Goal: Find specific fact: Find specific page/section

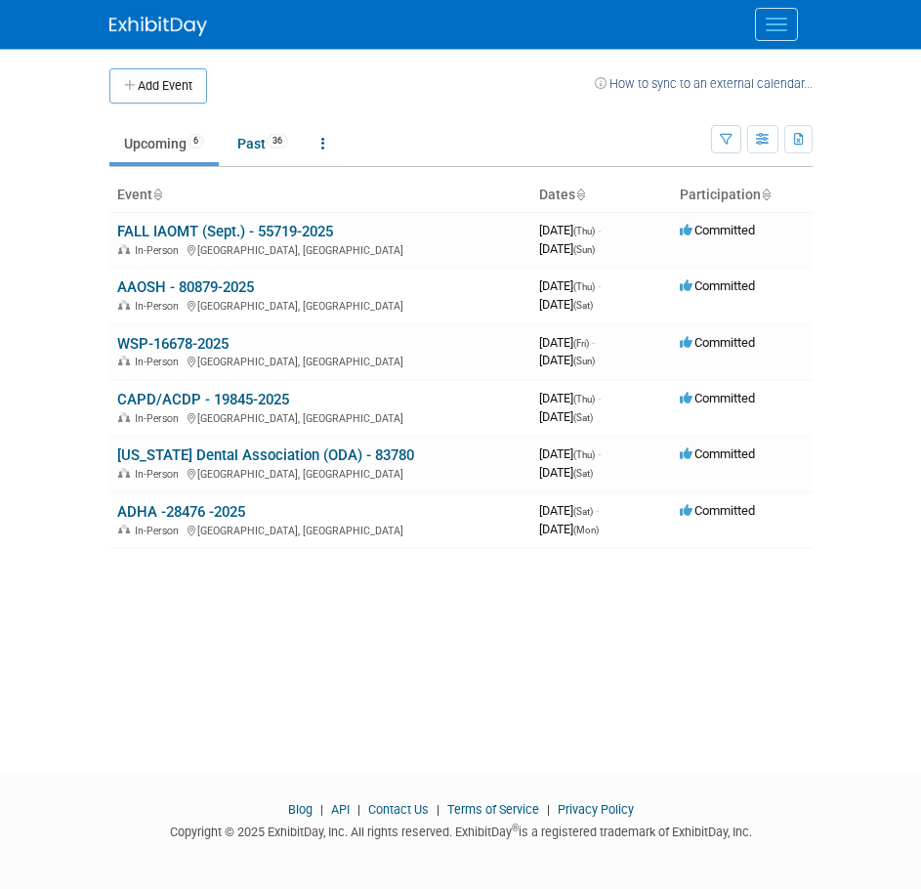
click at [790, 21] on button "Menu" at bounding box center [776, 24] width 43 height 33
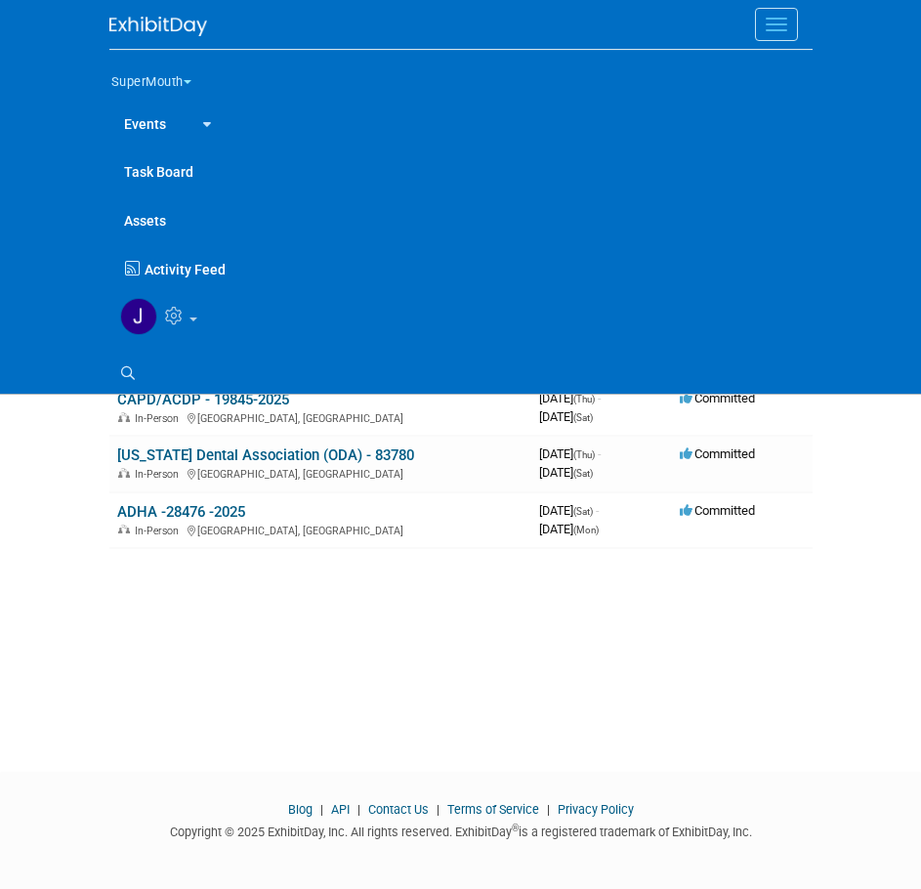
click at [139, 73] on button "SuperMouth" at bounding box center [162, 78] width 106 height 41
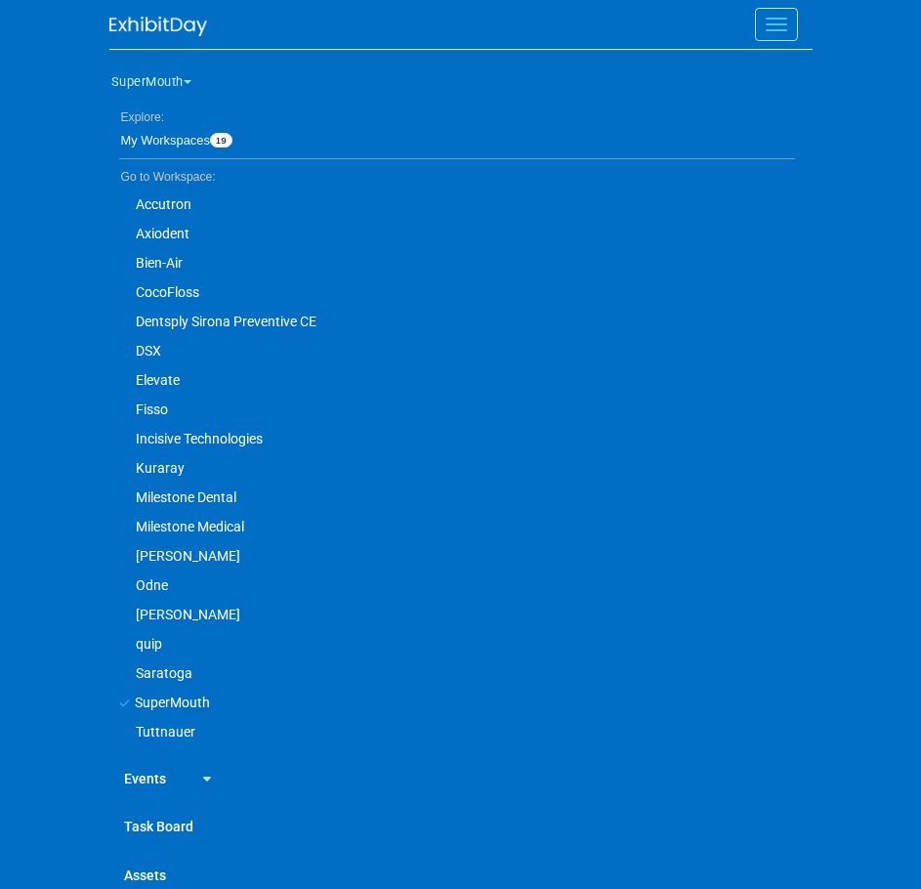
scroll to position [20, 0]
click at [181, 776] on link at bounding box center [203, 777] width 45 height 48
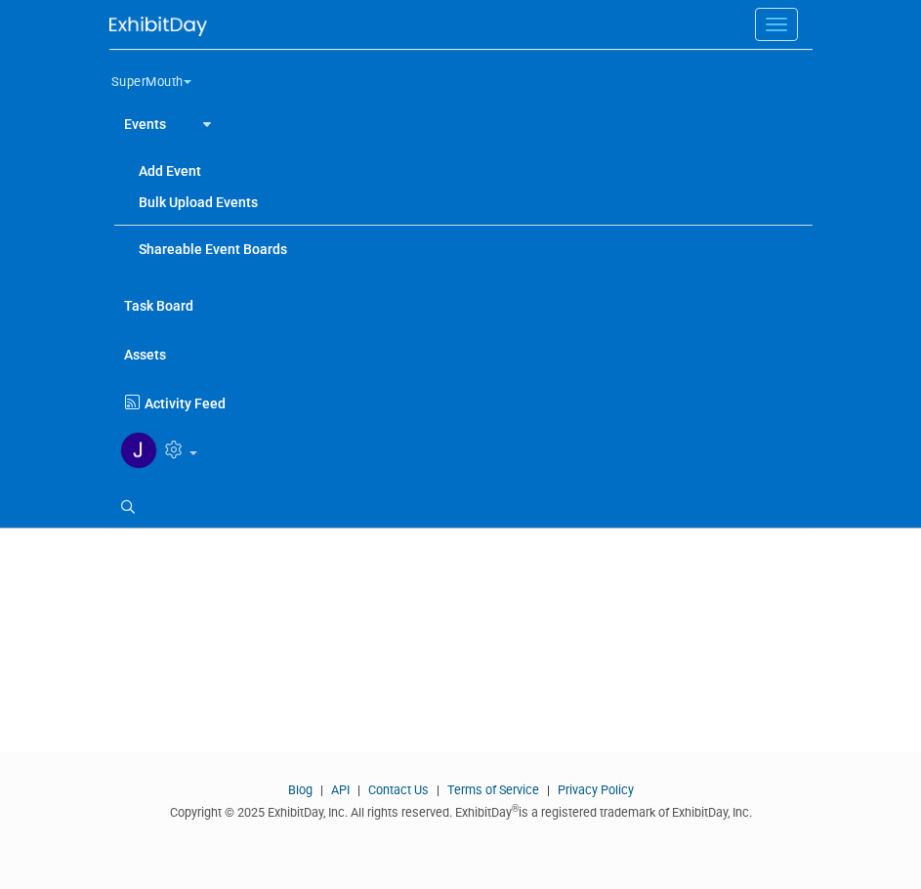
click at [132, 83] on button "SuperMouth" at bounding box center [162, 78] width 106 height 41
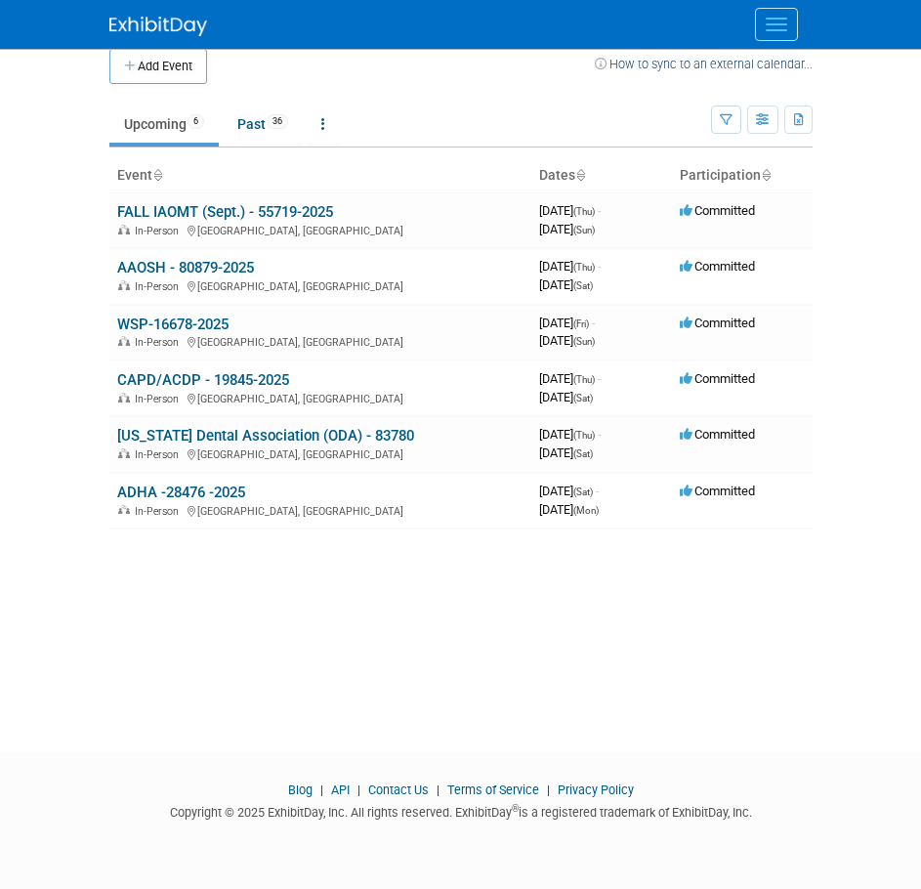
click at [773, 32] on button "Menu" at bounding box center [776, 24] width 43 height 33
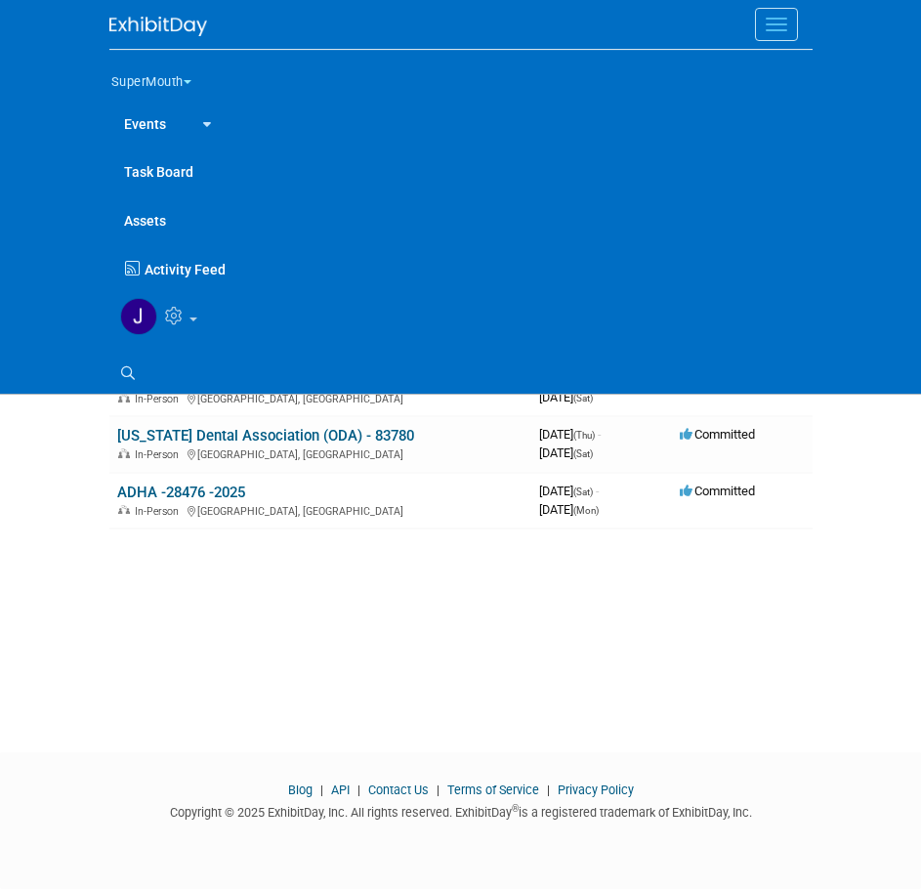
click at [166, 72] on button "SuperMouth" at bounding box center [162, 78] width 106 height 41
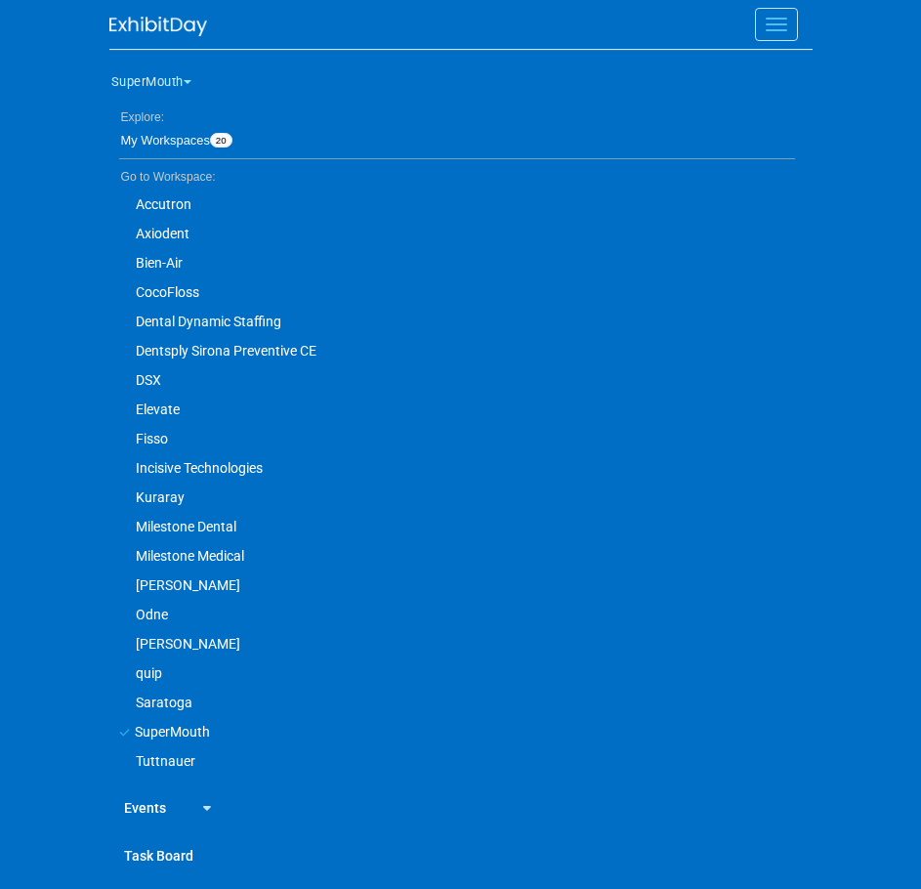
click at [215, 317] on link "Dental Dynamic Staffing" at bounding box center [452, 321] width 686 height 29
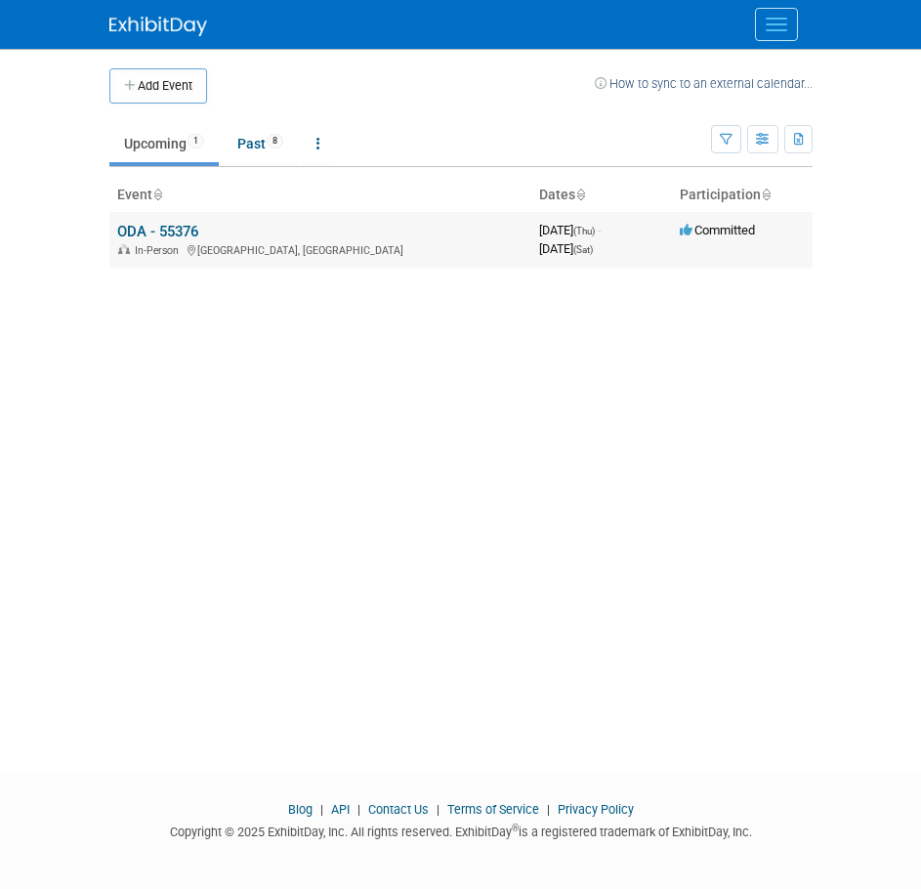
click at [205, 231] on td "ODA - 55376 In-Person Columbus, OH" at bounding box center [320, 240] width 422 height 56
click at [234, 241] on div "In-Person Columbus, OH" at bounding box center [320, 249] width 406 height 16
click at [187, 226] on link "ODA - 55376" at bounding box center [157, 232] width 81 height 18
click at [0, 0] on div at bounding box center [0, 0] width 0 height 0
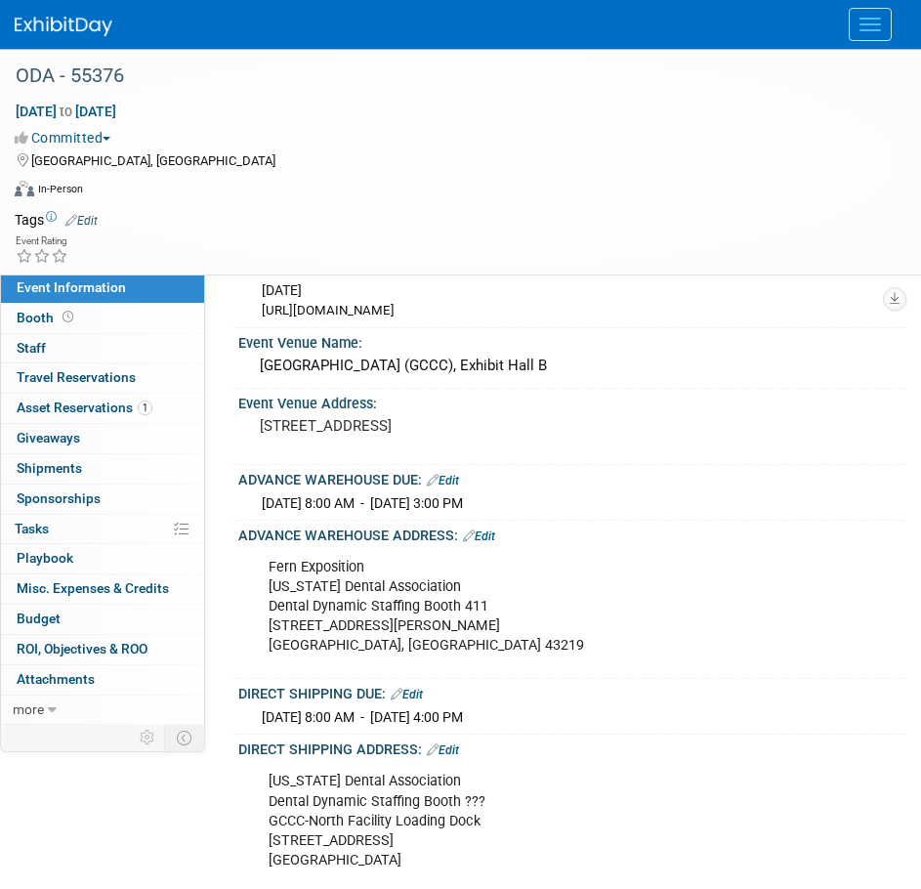
scroll to position [195, 0]
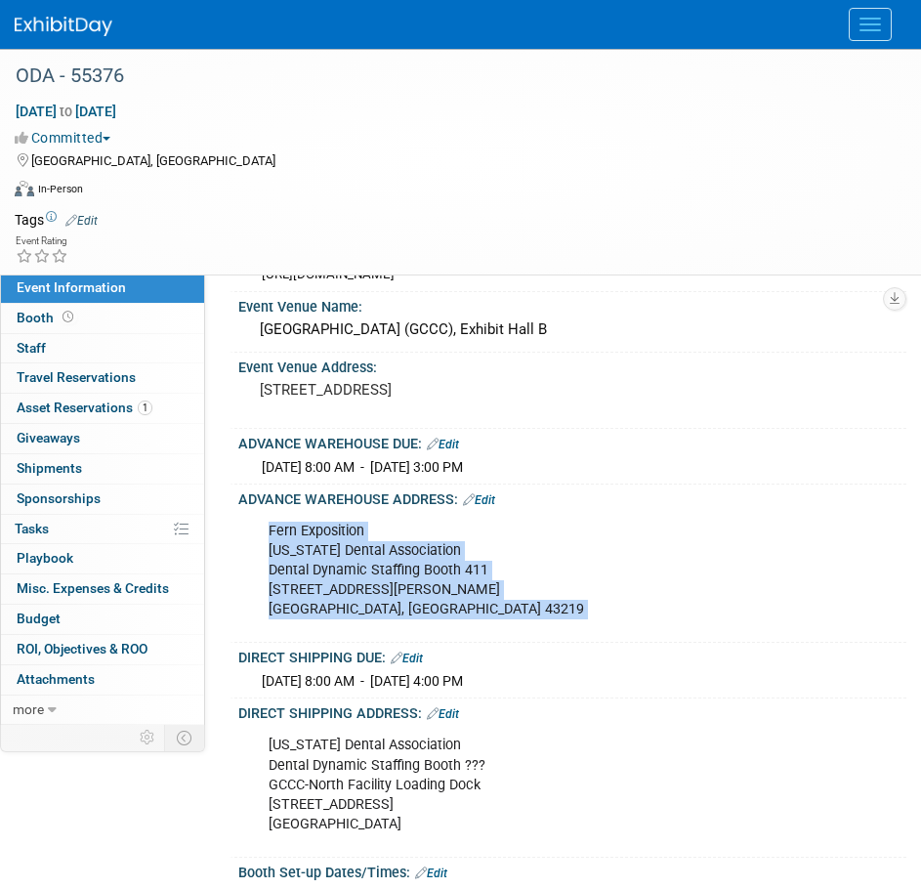
drag, startPoint x: 264, startPoint y: 519, endPoint x: 441, endPoint y: 639, distance: 213.8
click at [441, 639] on div "ADVANCE WAREHOUSE ADDRESS: Edit Fern Exposition Ohio Dental Association Dental …" at bounding box center [568, 564] width 677 height 159
copy div "Fern Exposition Ohio Dental Association Dental Dynamic Staffing Booth 411 1500 …"
click at [872, 14] on button "Menu" at bounding box center [870, 24] width 43 height 33
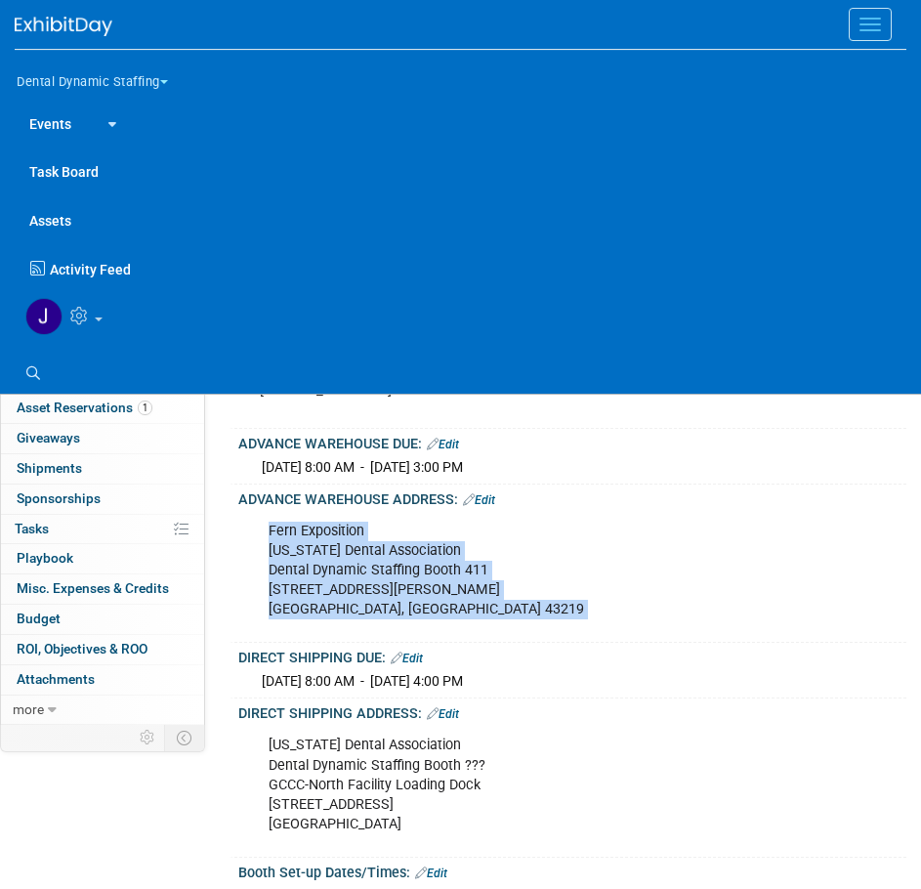
click at [105, 90] on button "Dental Dynamic Staffing" at bounding box center [104, 78] width 178 height 41
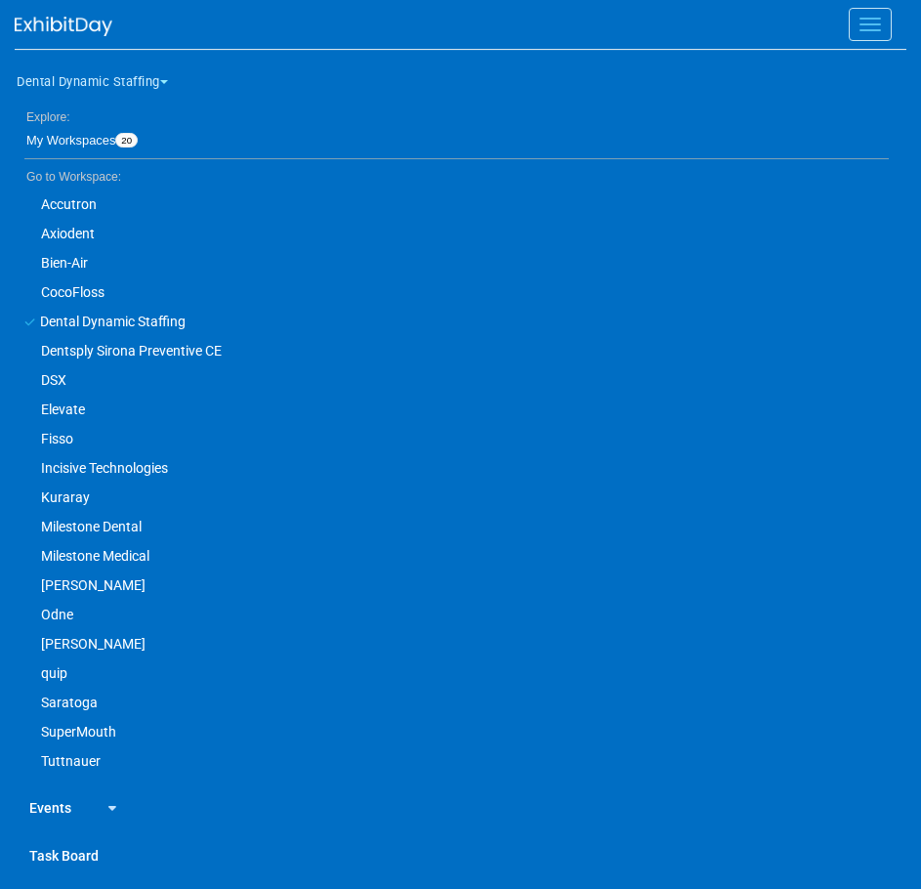
click at [154, 462] on link "Incisive Technologies" at bounding box center [452, 467] width 874 height 29
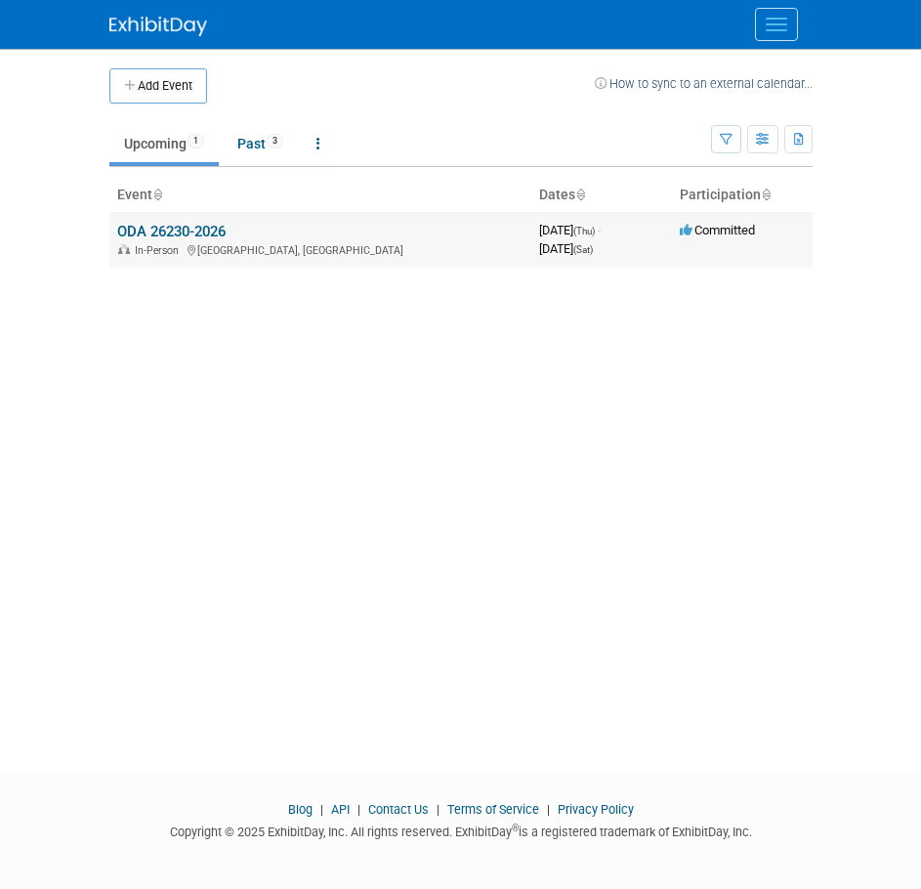
click at [175, 222] on td "ODA 26230-2026 In-Person Columbus, OH" at bounding box center [320, 240] width 422 height 56
click at [173, 221] on td "ODA 26230-2026 In-Person Columbus, OH" at bounding box center [320, 240] width 422 height 56
click at [167, 231] on link "ODA 26230-2026" at bounding box center [171, 232] width 108 height 18
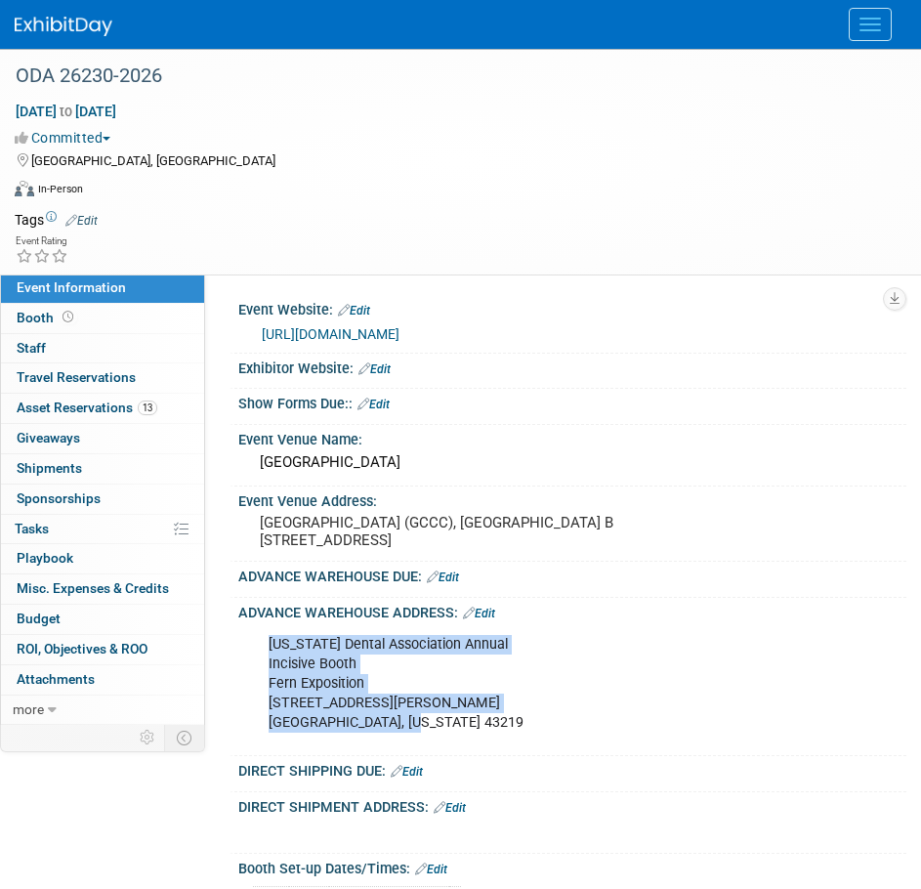
drag, startPoint x: 259, startPoint y: 640, endPoint x: 455, endPoint y: 718, distance: 211.3
click at [455, 718] on div "[US_STATE] Dental Association Annual Incisive [PERSON_NAME] Exposition [STREET_…" at bounding box center [562, 683] width 615 height 117
copy div "Ohio Dental Association Annual Incisive Booth Fern Exposition 1500 Old Leonard …"
click at [884, 34] on button "Menu" at bounding box center [870, 24] width 43 height 33
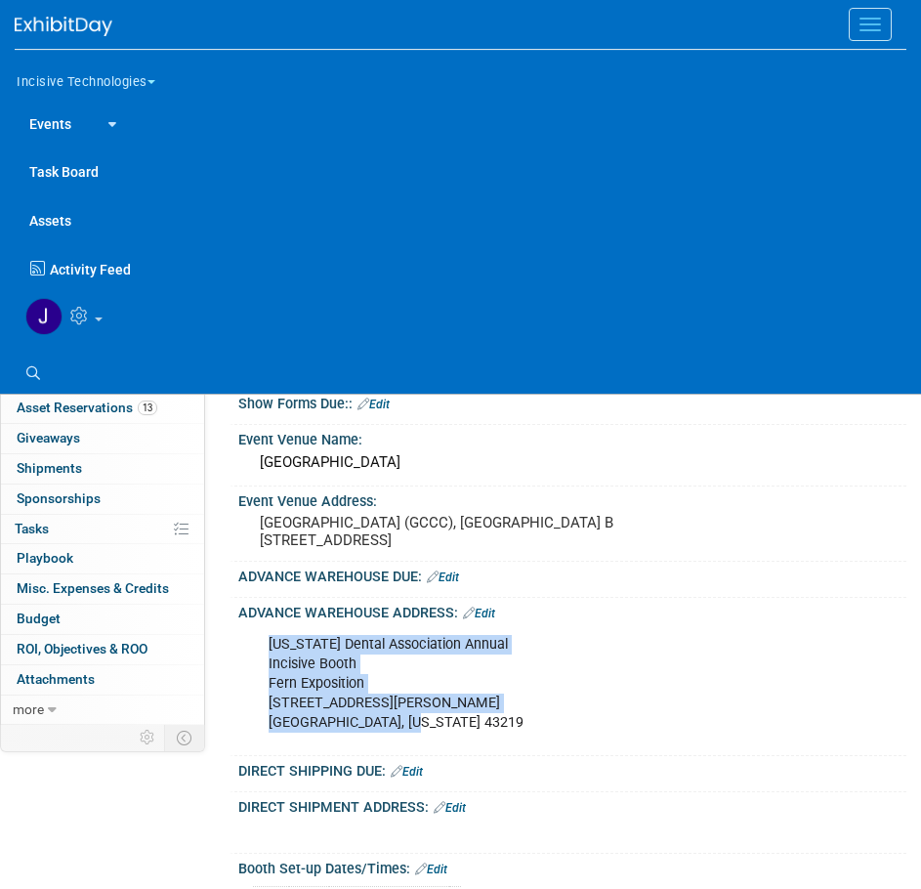
click at [873, 36] on button "Menu" at bounding box center [870, 24] width 43 height 33
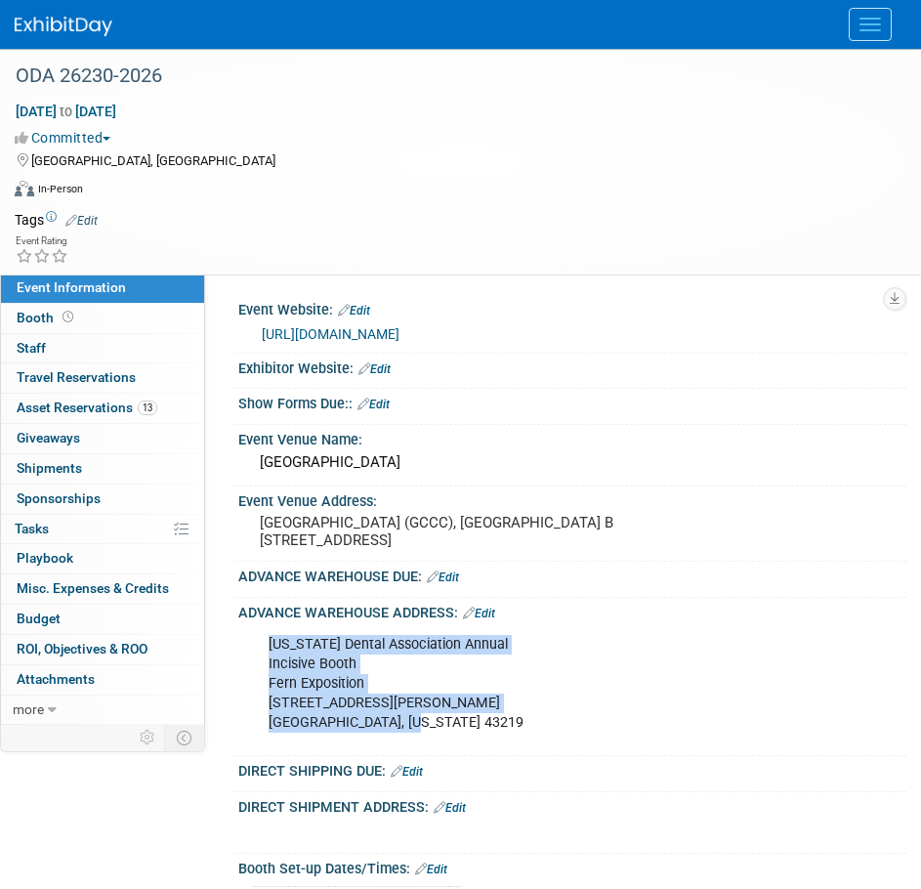
click at [873, 36] on button "Menu" at bounding box center [870, 24] width 43 height 33
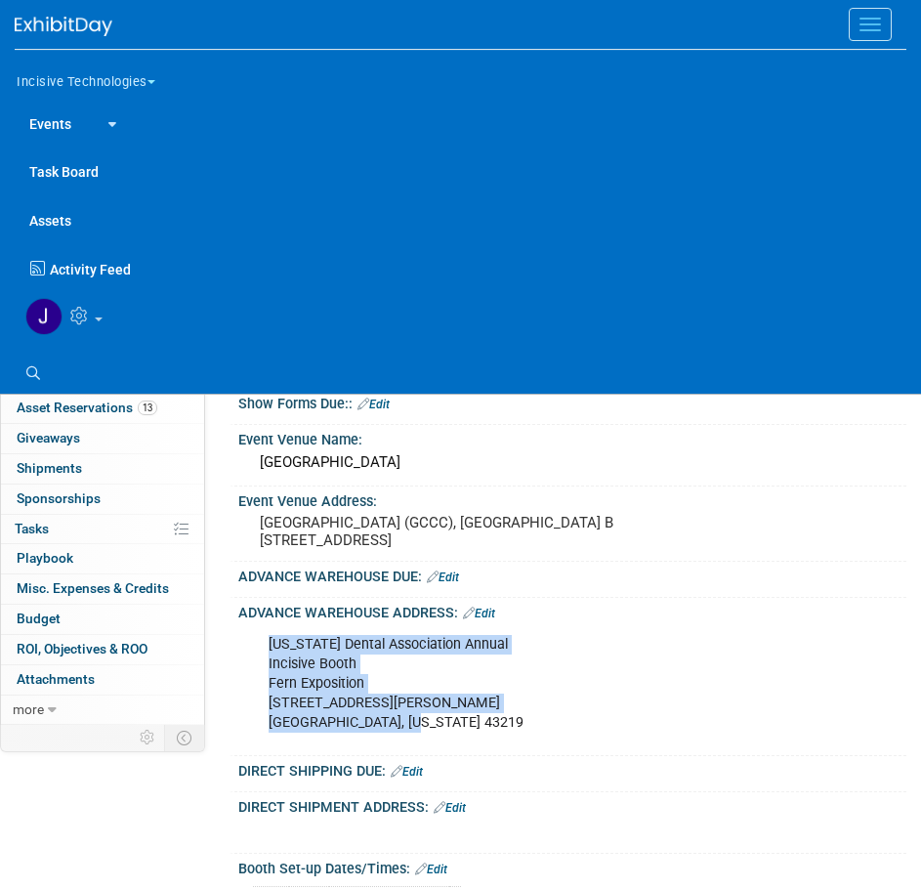
click at [121, 314] on link at bounding box center [475, 316] width 921 height 50
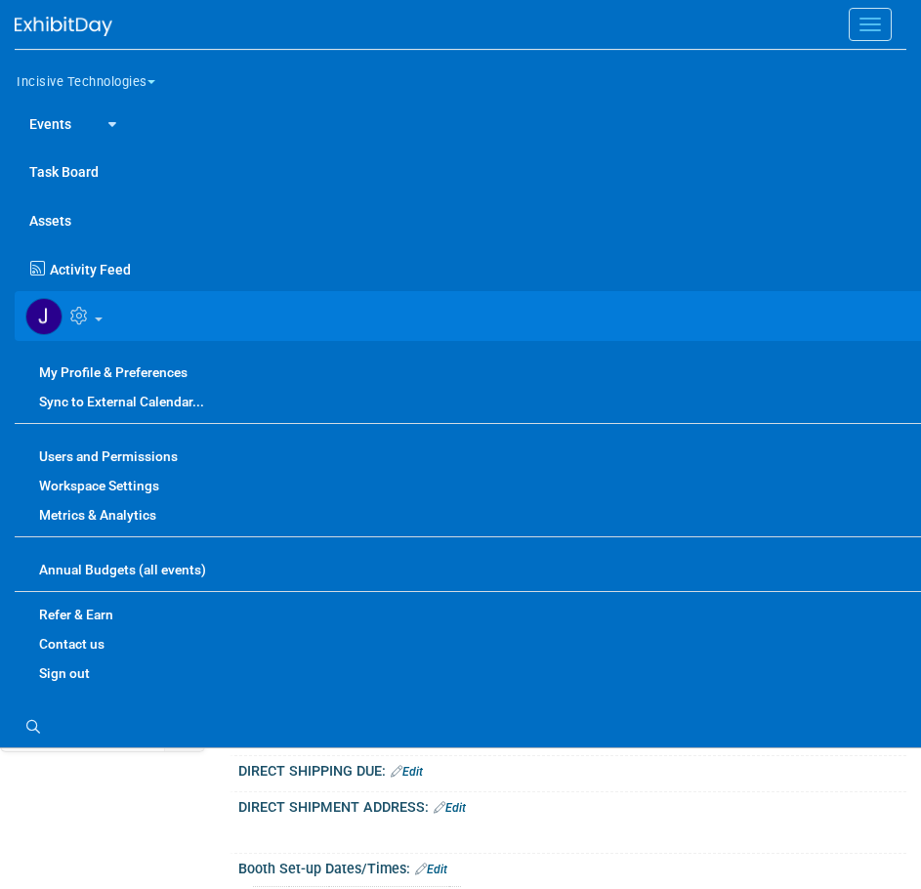
click at [63, 665] on link "Sign out" at bounding box center [475, 672] width 921 height 29
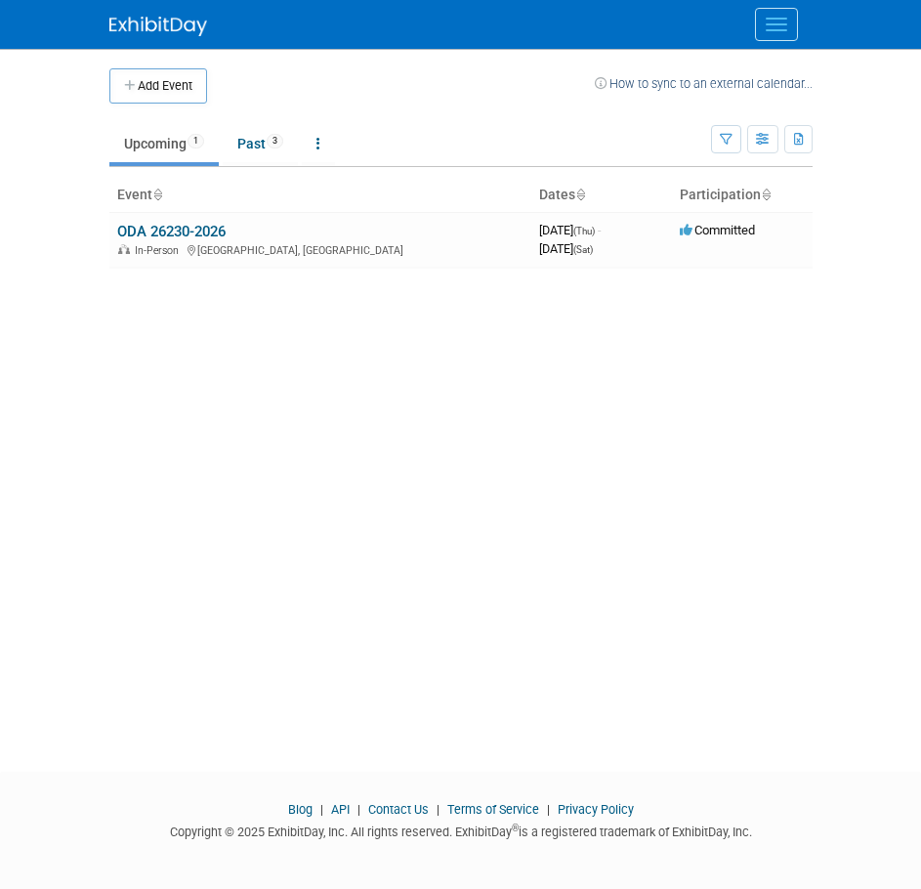
click at [791, 28] on button "Menu" at bounding box center [776, 24] width 43 height 33
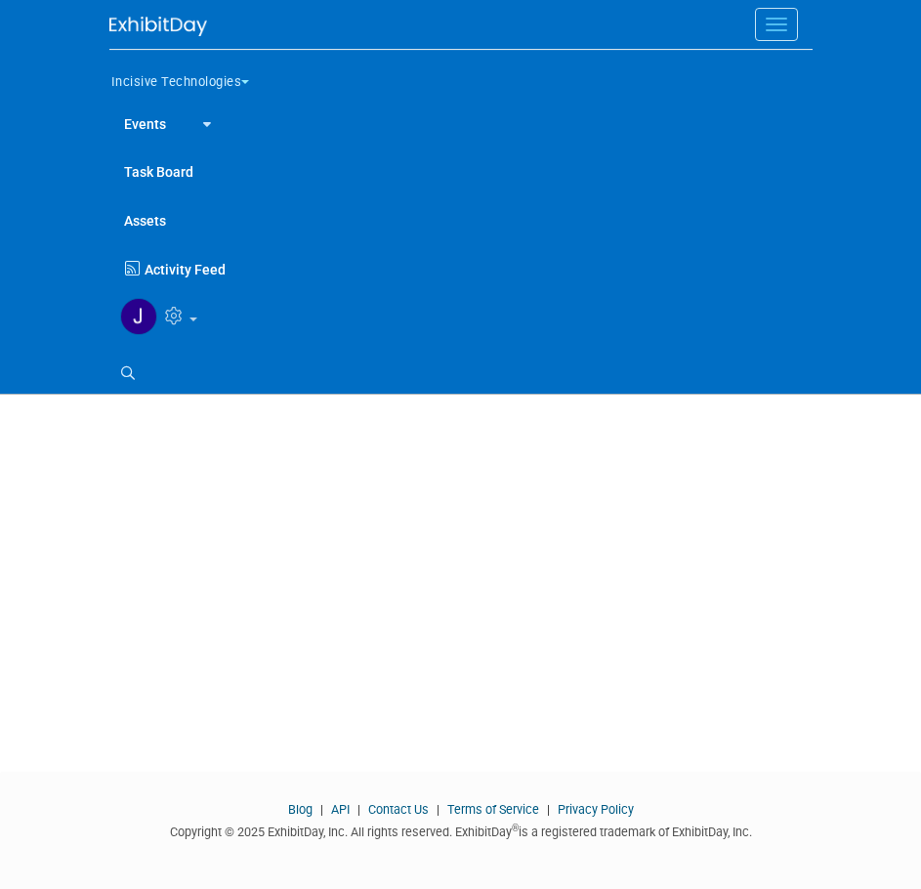
click at [188, 68] on button "Incisive Technologies" at bounding box center [191, 78] width 165 height 41
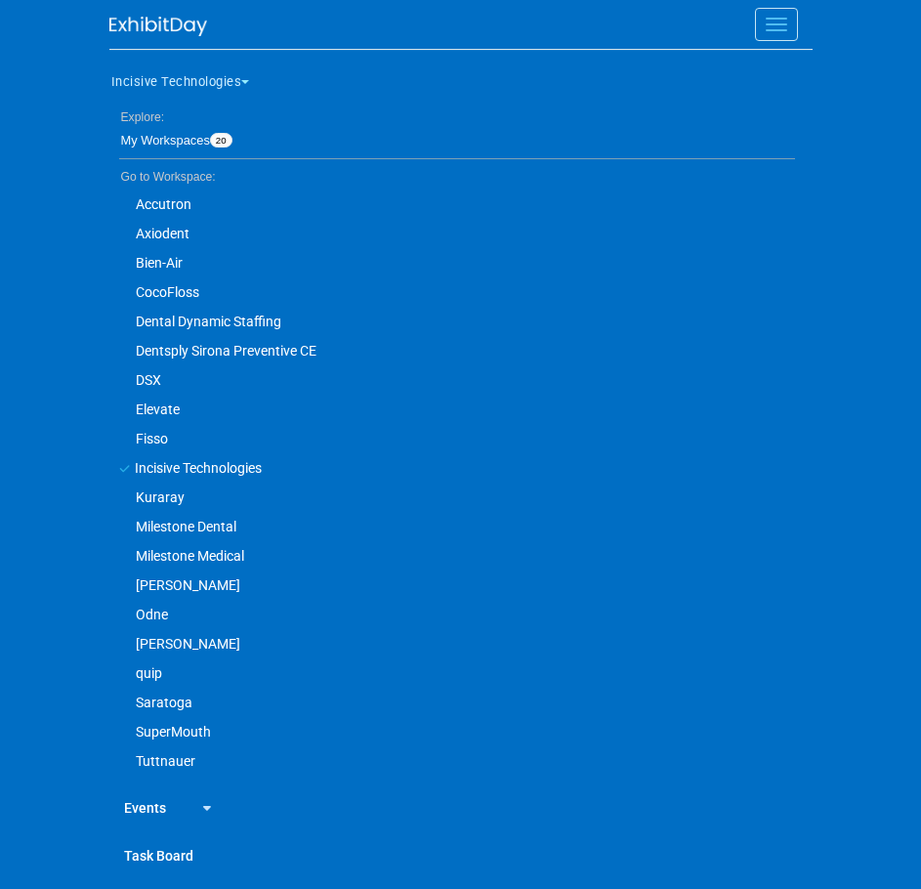
click at [261, 318] on link "Dental Dynamic Staffing" at bounding box center [452, 321] width 686 height 29
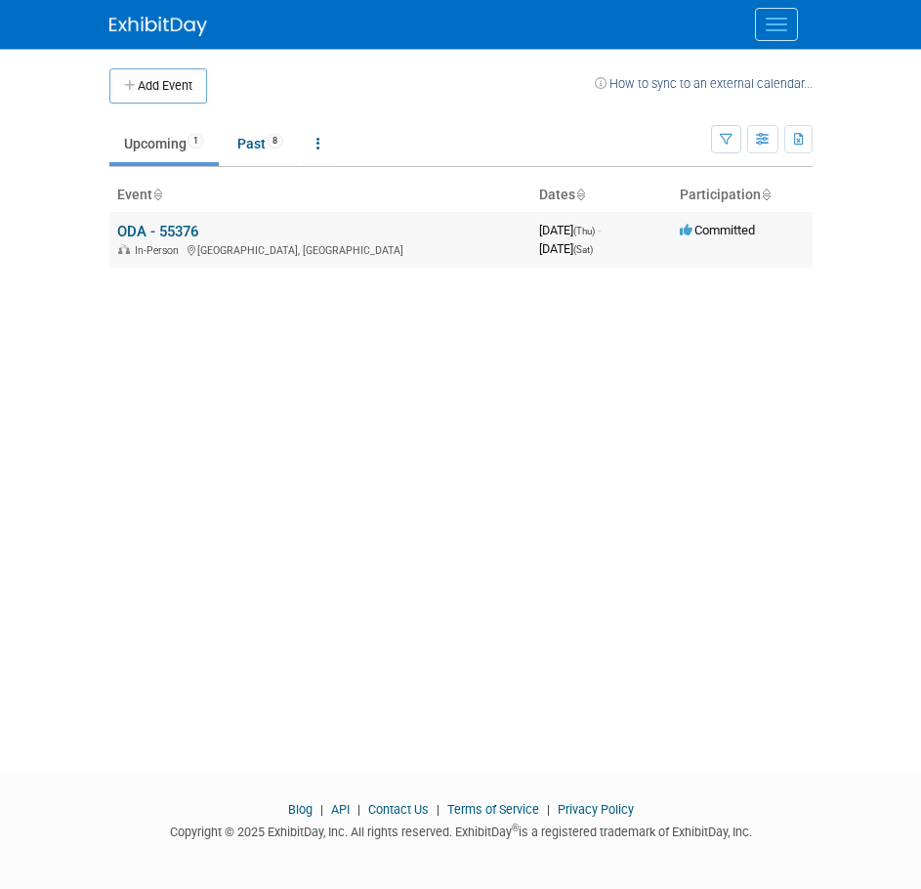
click at [226, 233] on td "ODA - 55376 In-Person [GEOGRAPHIC_DATA], [GEOGRAPHIC_DATA]" at bounding box center [320, 240] width 422 height 56
click at [152, 242] on div "In-Person Columbus, OH" at bounding box center [320, 249] width 406 height 16
click at [152, 231] on link "ODA - 55376" at bounding box center [157, 232] width 81 height 18
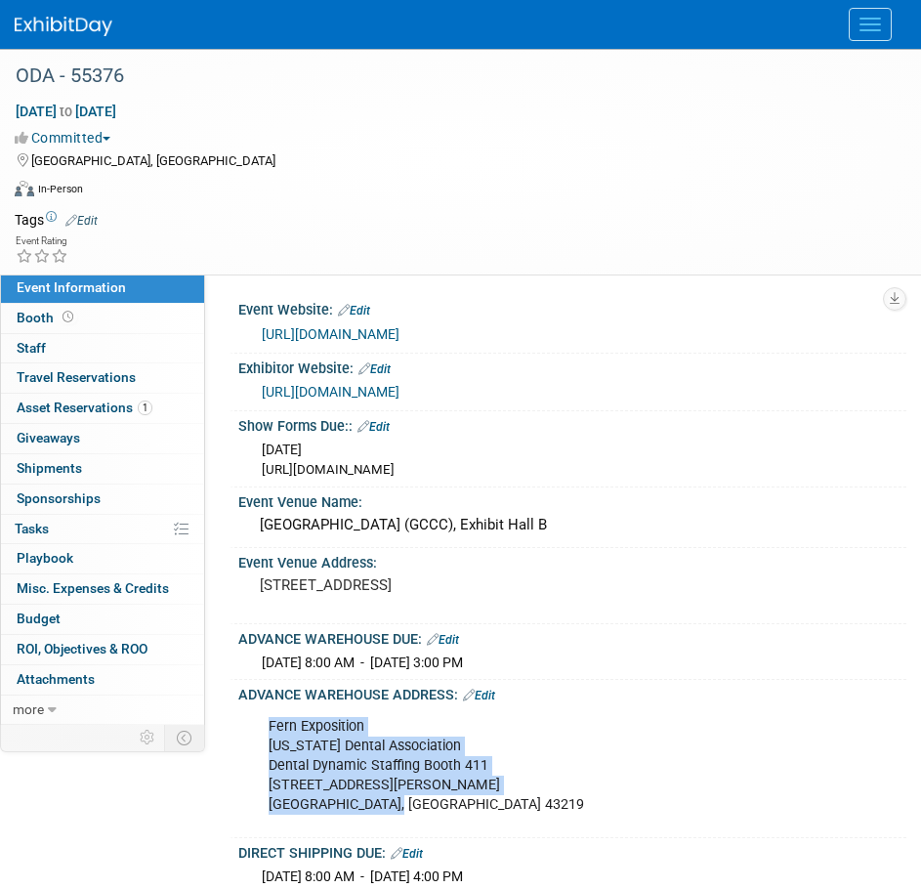
drag, startPoint x: 264, startPoint y: 726, endPoint x: 424, endPoint y: 804, distance: 178.2
click at [424, 804] on div "Fern Exposition [US_STATE] Dental Association Dental Dynamic Staffing Booth [ST…" at bounding box center [562, 765] width 615 height 117
copy div "Fern Exposition [US_STATE] Dental Association Dental Dynamic Staffing Booth [ST…"
